Goal: Navigation & Orientation: Go to known website

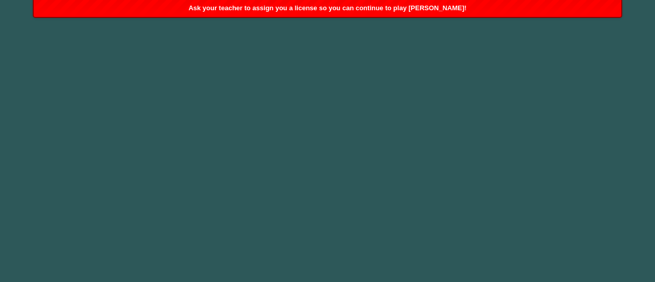
click at [318, 7] on span "Ask your teacher to assign you a license so you can continue to play Ozaria!" at bounding box center [327, 8] width 278 height 8
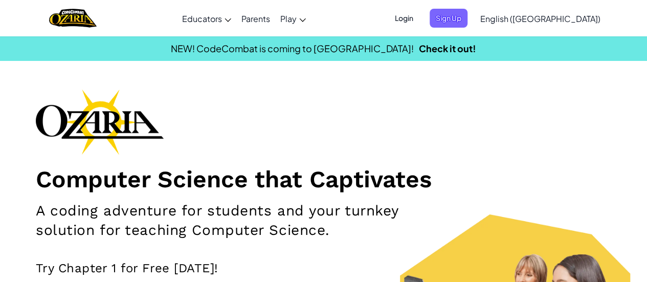
click at [420, 15] on span "Login" at bounding box center [404, 18] width 31 height 19
